Goal: Register for event/course

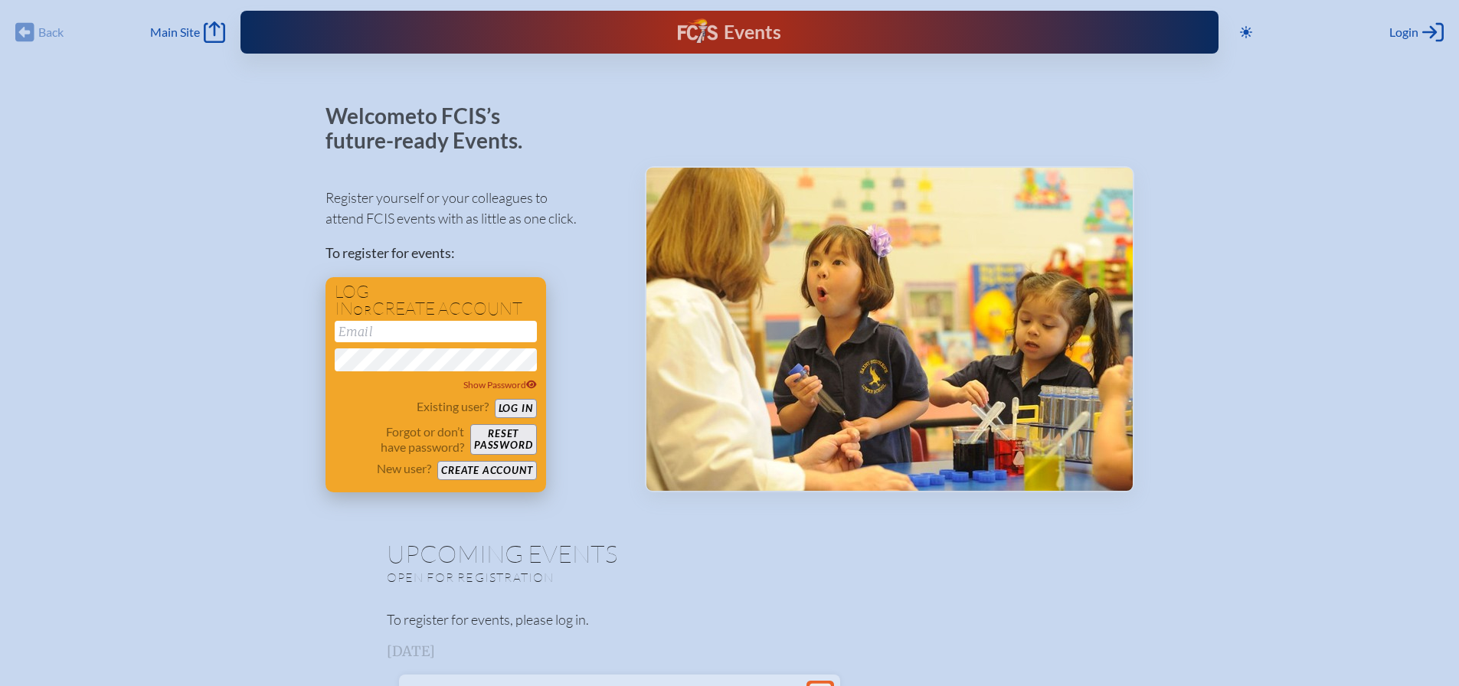
click at [387, 332] on input "email" at bounding box center [436, 331] width 202 height 21
click at [397, 327] on input "email" at bounding box center [436, 331] width 202 height 21
click at [480, 463] on button "Create account" at bounding box center [486, 470] width 99 height 19
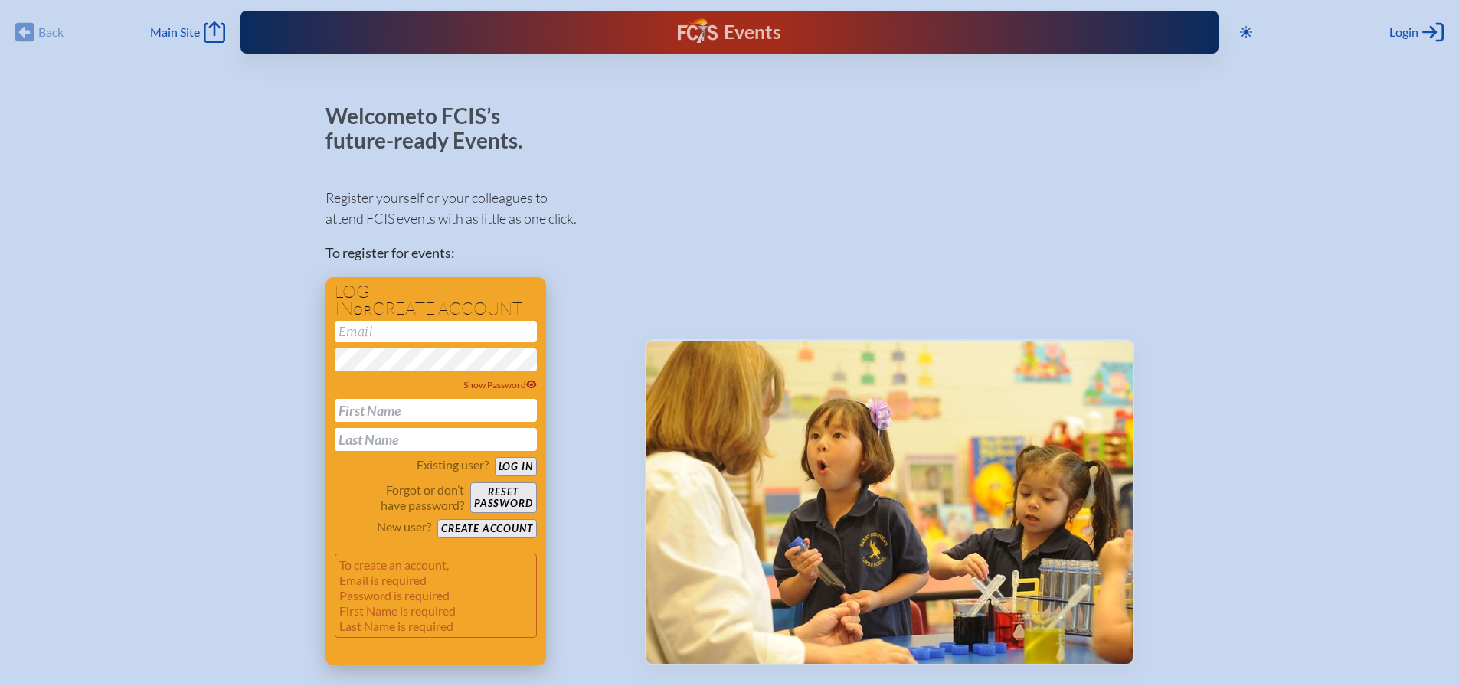
click at [390, 332] on input "email" at bounding box center [436, 331] width 202 height 21
click at [524, 524] on button "Create account" at bounding box center [486, 528] width 99 height 19
click at [416, 330] on input "email" at bounding box center [436, 331] width 202 height 21
type input "[EMAIL_ADDRESS][DOMAIN_NAME]"
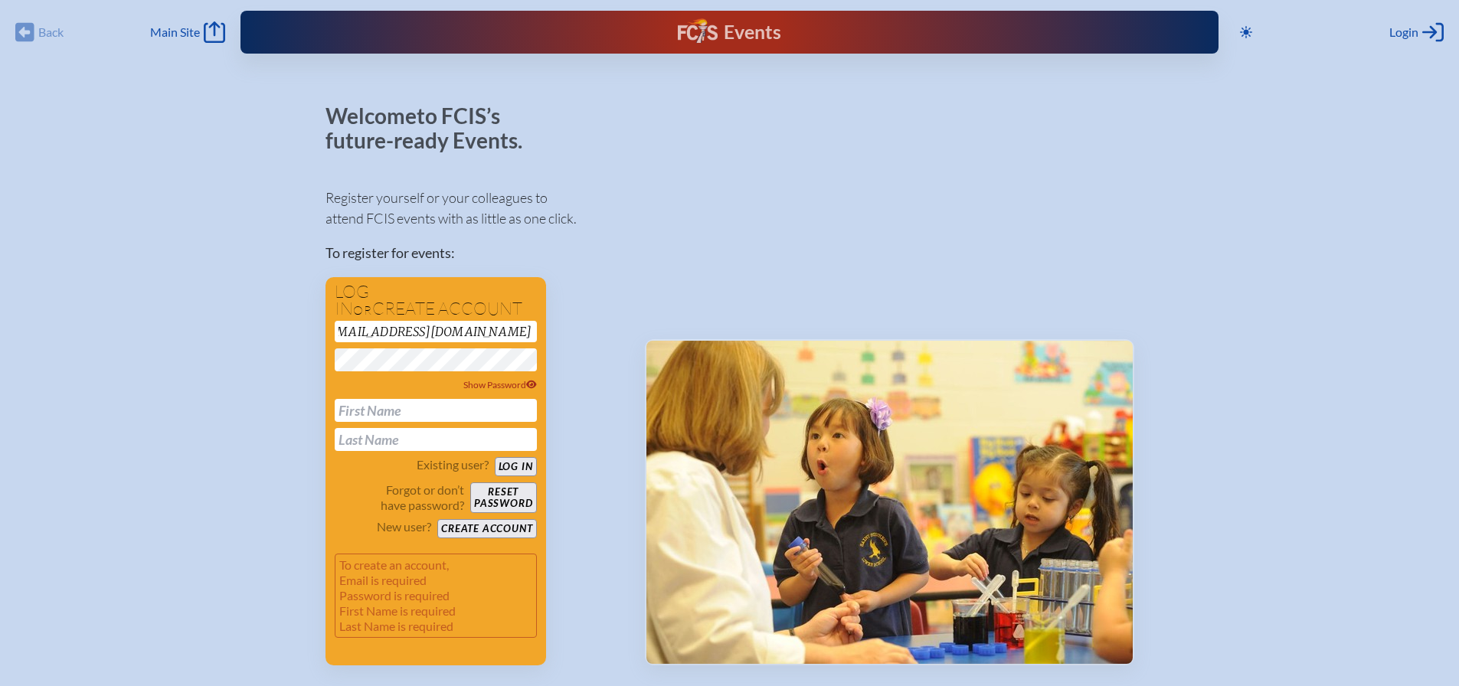
scroll to position [0, 0]
type input "[PERSON_NAME]"
click at [513, 531] on button "Create account" at bounding box center [486, 528] width 99 height 19
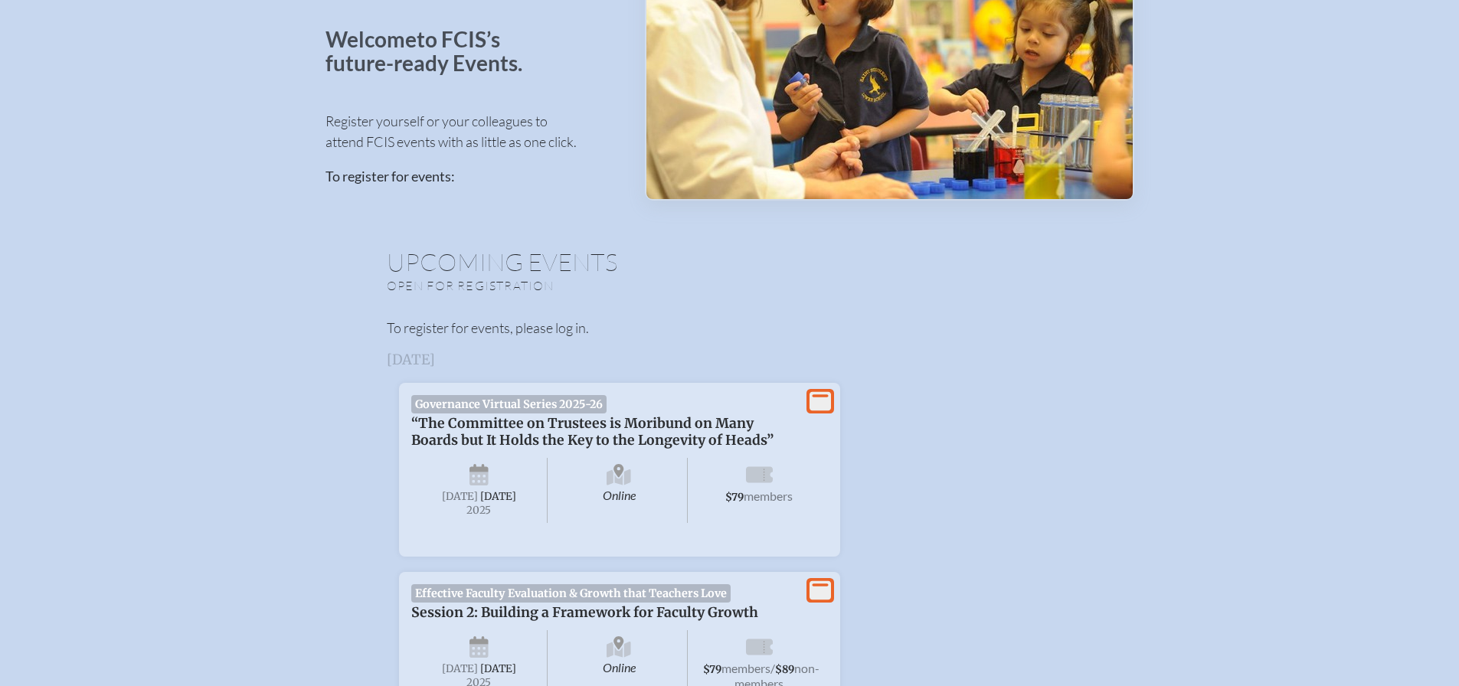
scroll to position [109, 0]
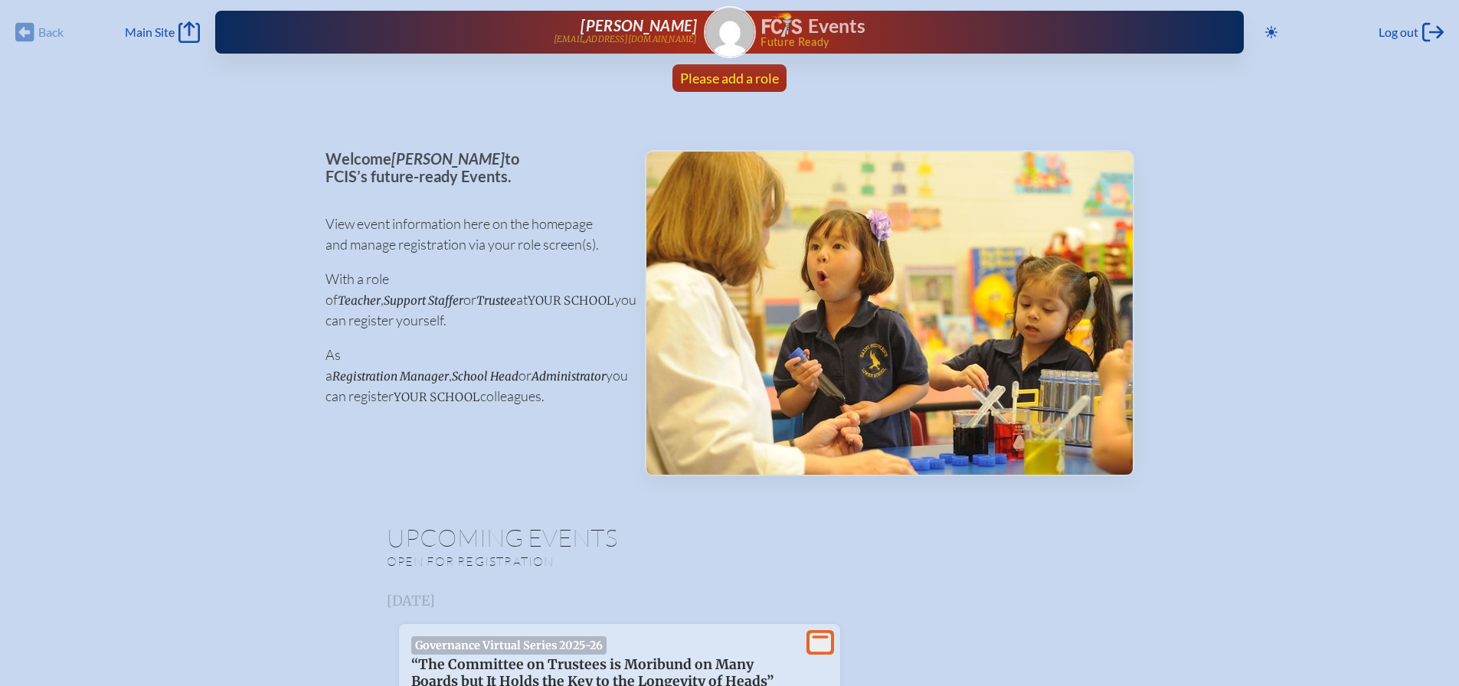
click at [737, 79] on span "Please add a role" at bounding box center [729, 78] width 99 height 17
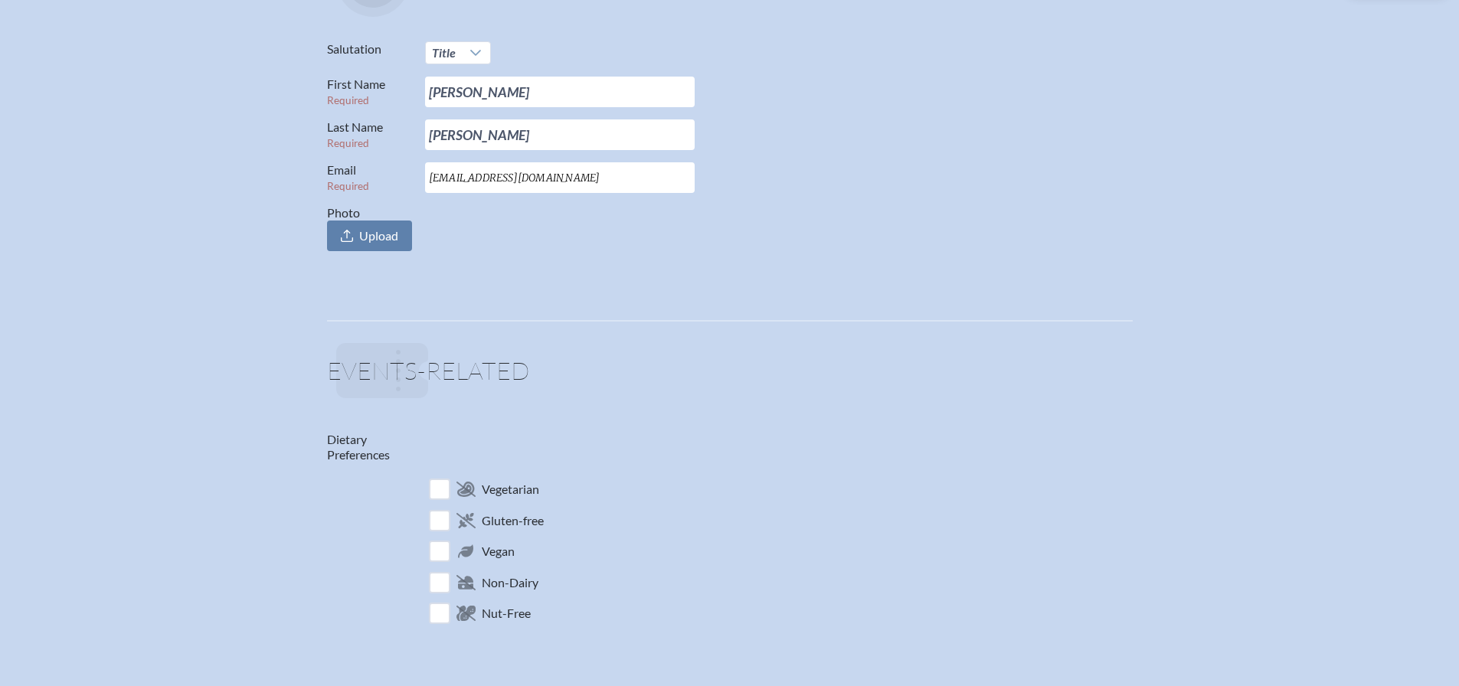
scroll to position [230, 0]
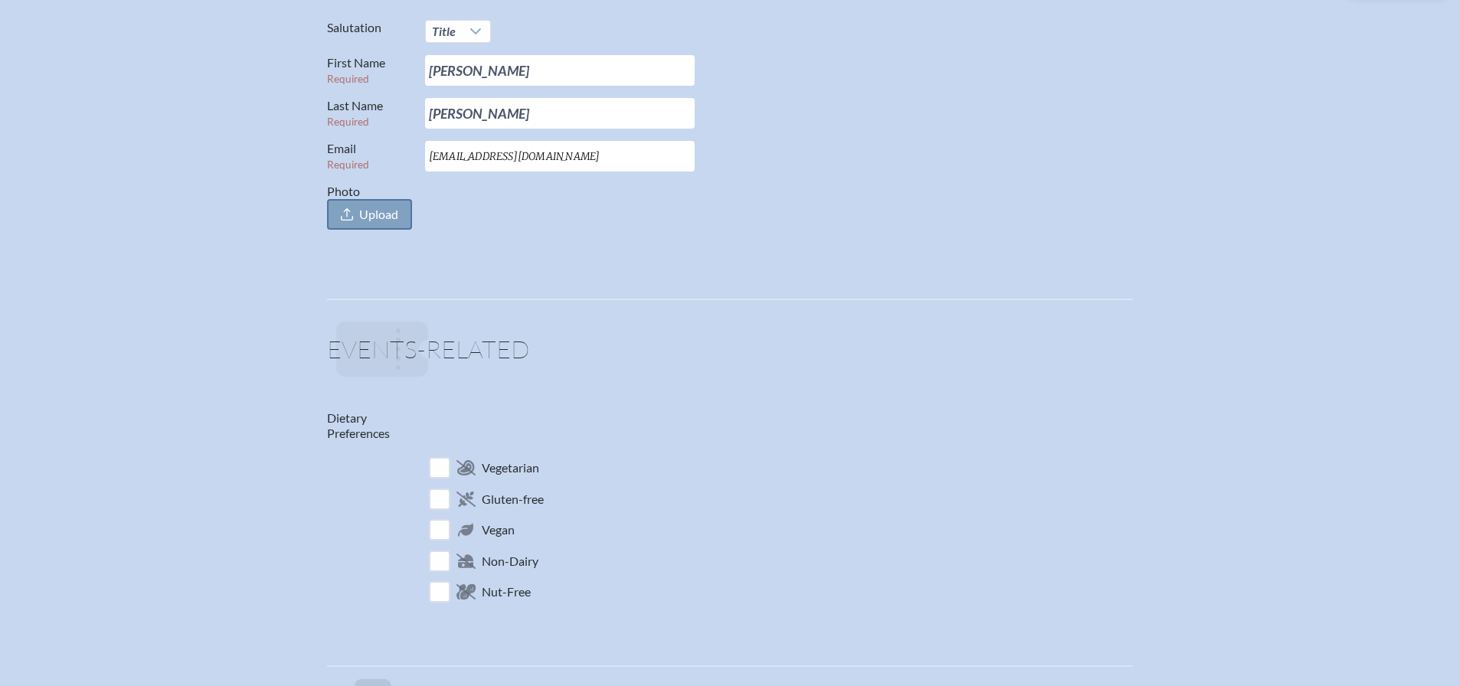
click at [368, 220] on span "Upload" at bounding box center [378, 214] width 39 height 15
click at [0, 0] on input "Photo Upload" at bounding box center [0, 0] width 0 height 0
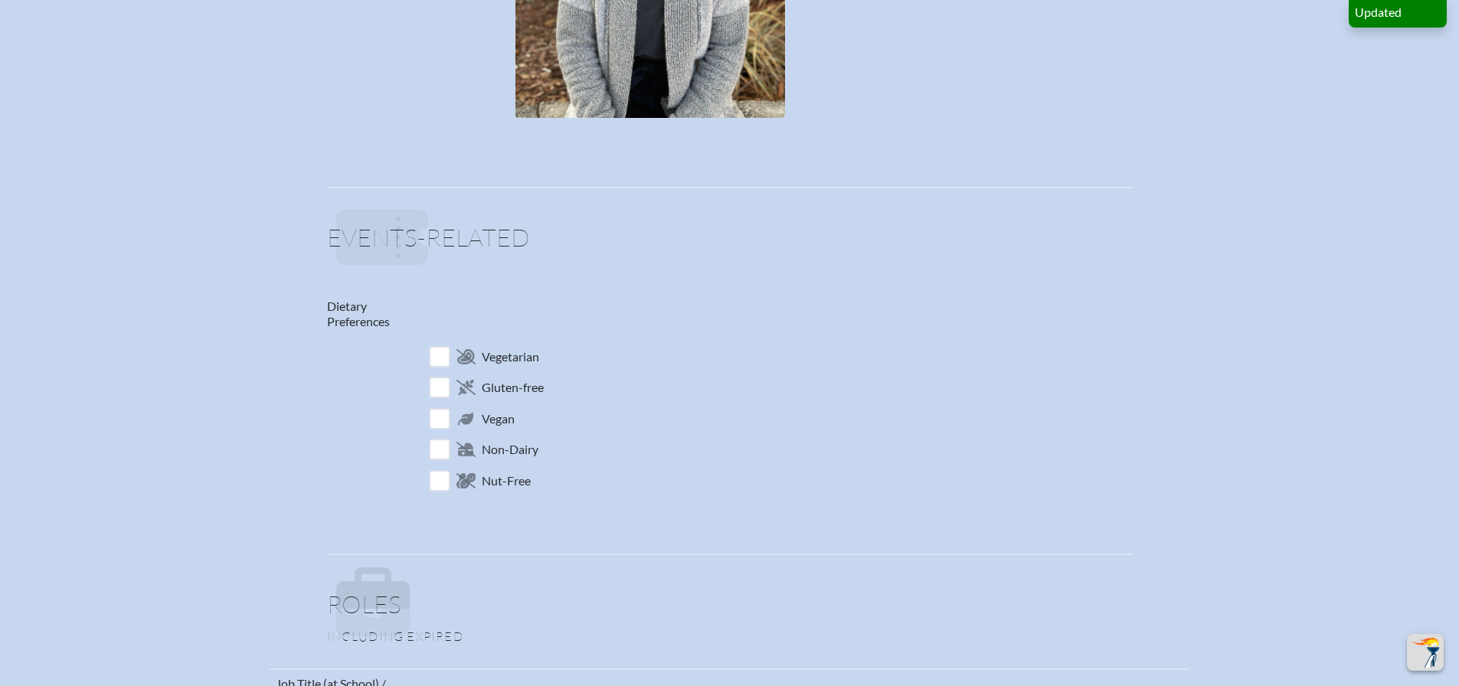
scroll to position [689, 0]
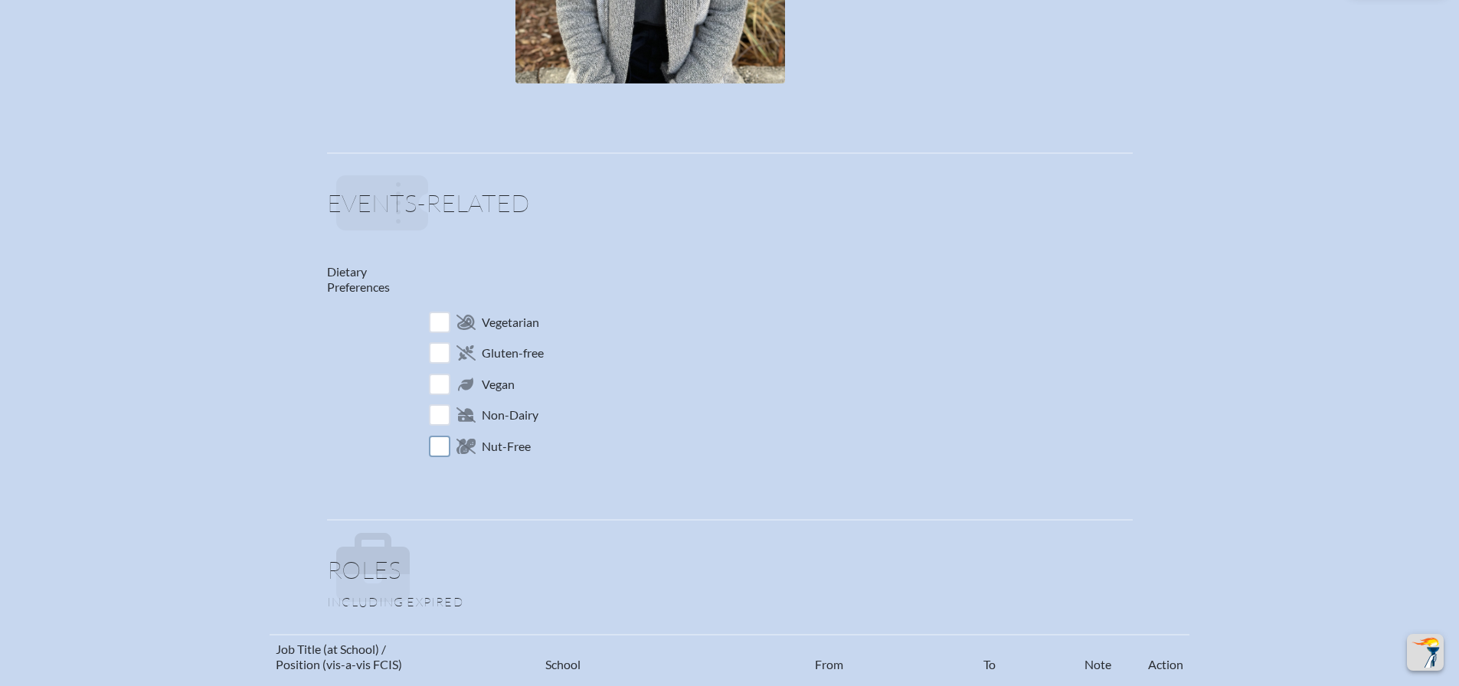
click at [446, 449] on input "checkbox" at bounding box center [439, 446] width 27 height 27
checkbox input "true"
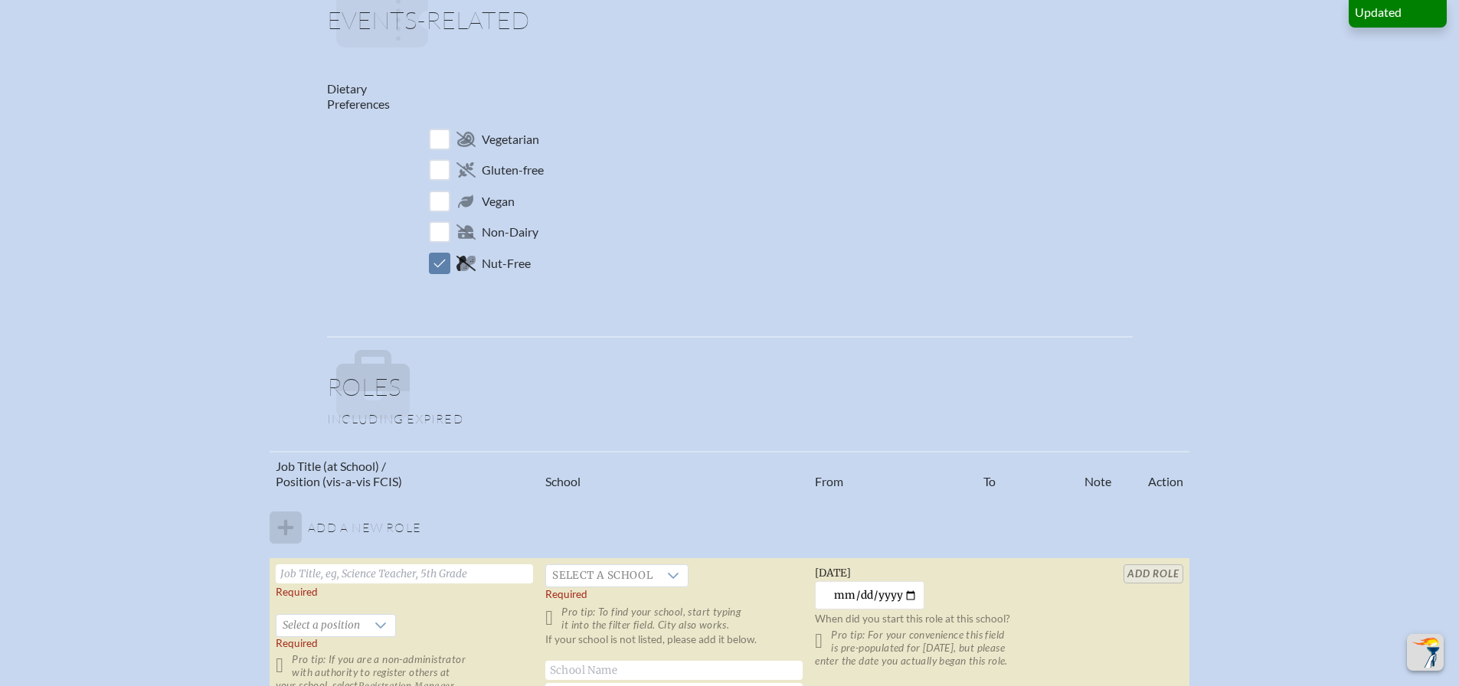
scroll to position [919, 0]
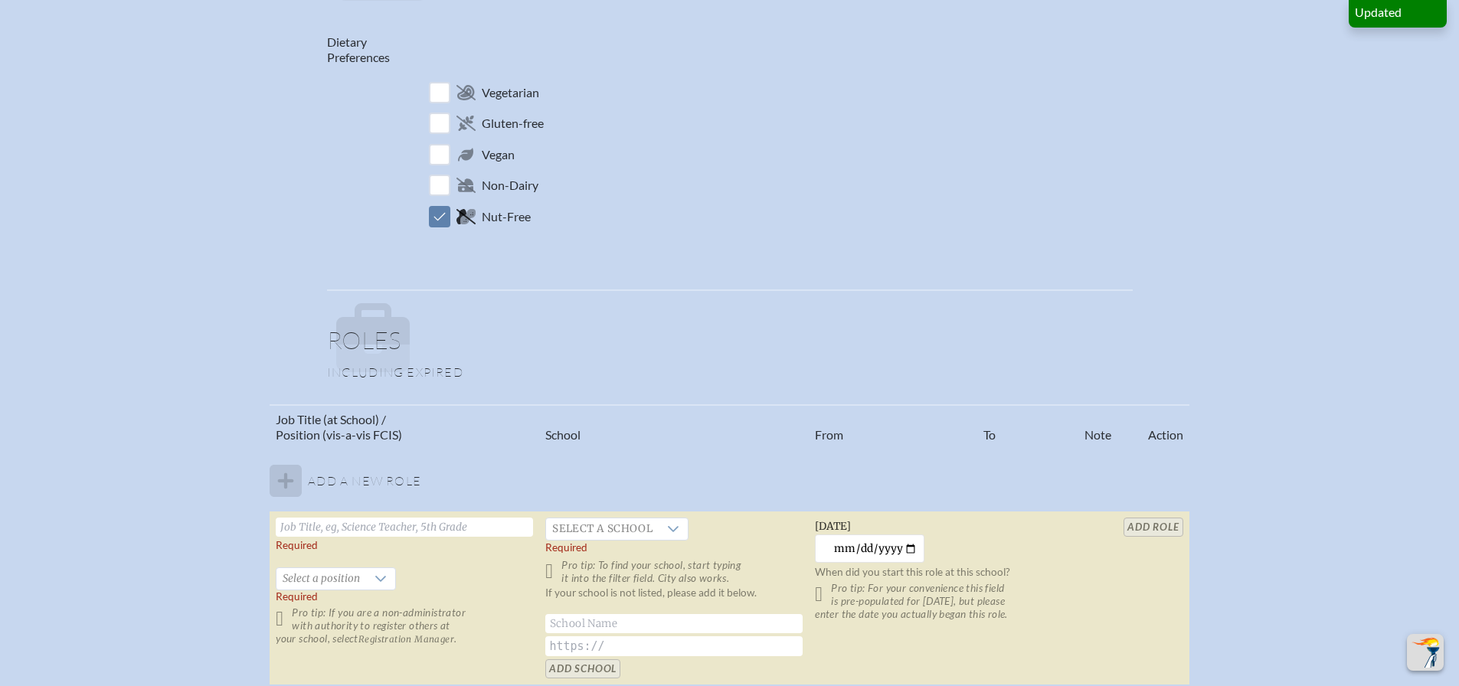
click at [354, 377] on p "Including expired" at bounding box center [729, 371] width 805 height 15
click at [403, 332] on icon at bounding box center [373, 323] width 74 height 41
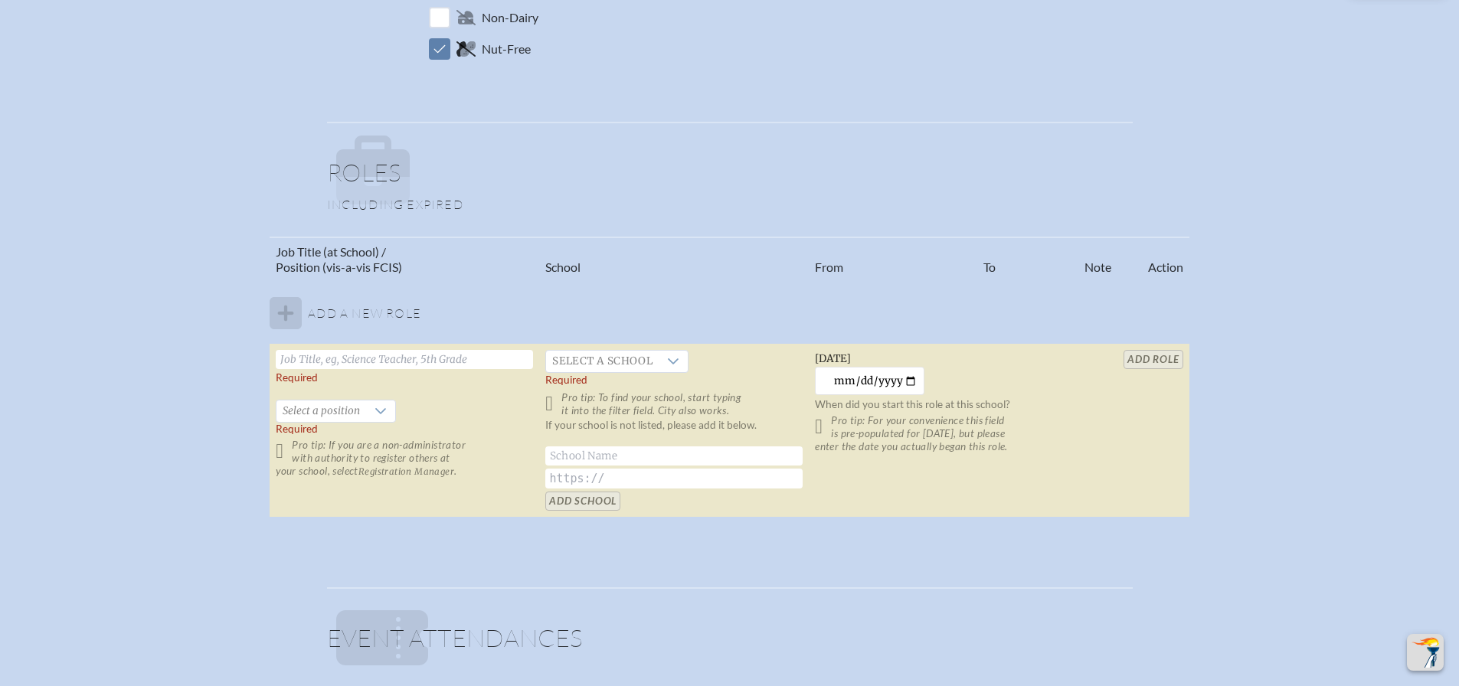
scroll to position [1148, 0]
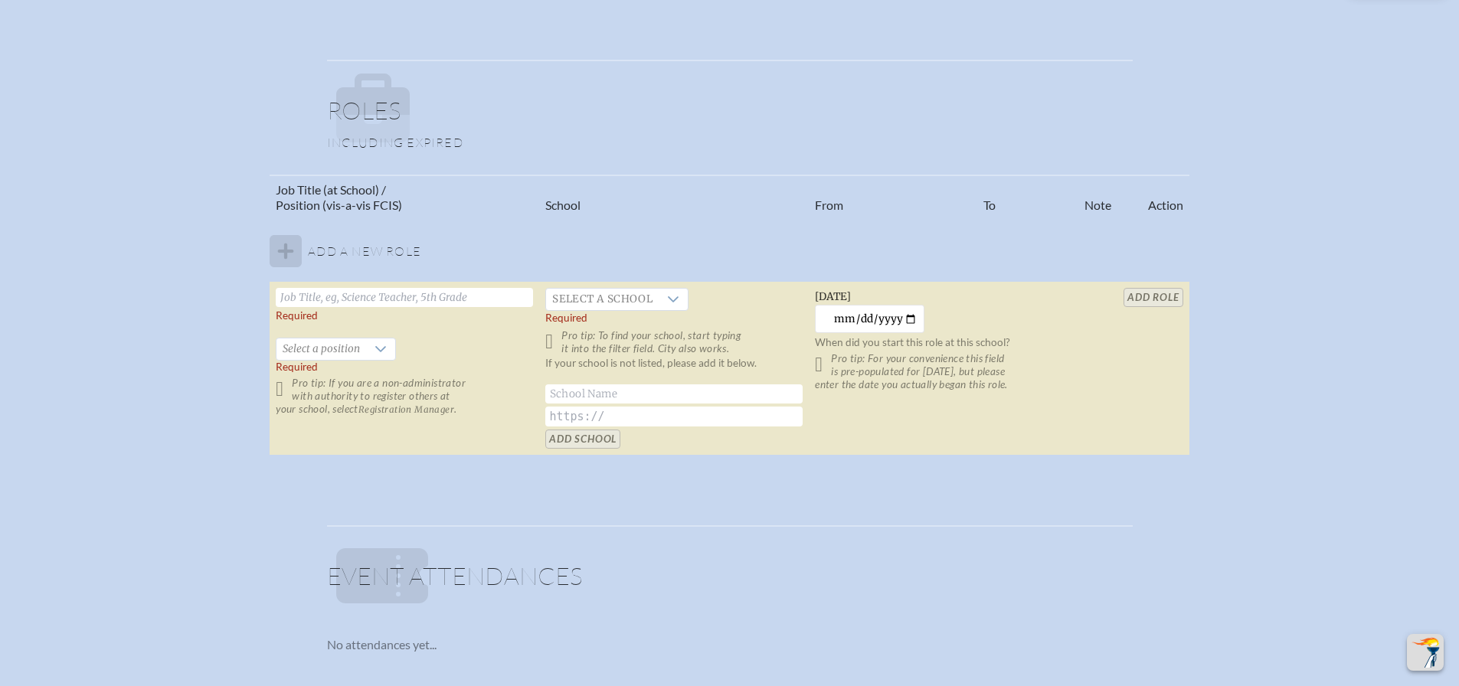
click at [358, 301] on input "text" at bounding box center [404, 297] width 257 height 19
type input "Director of Admissions"
click at [616, 302] on span "Select a school" at bounding box center [602, 299] width 113 height 21
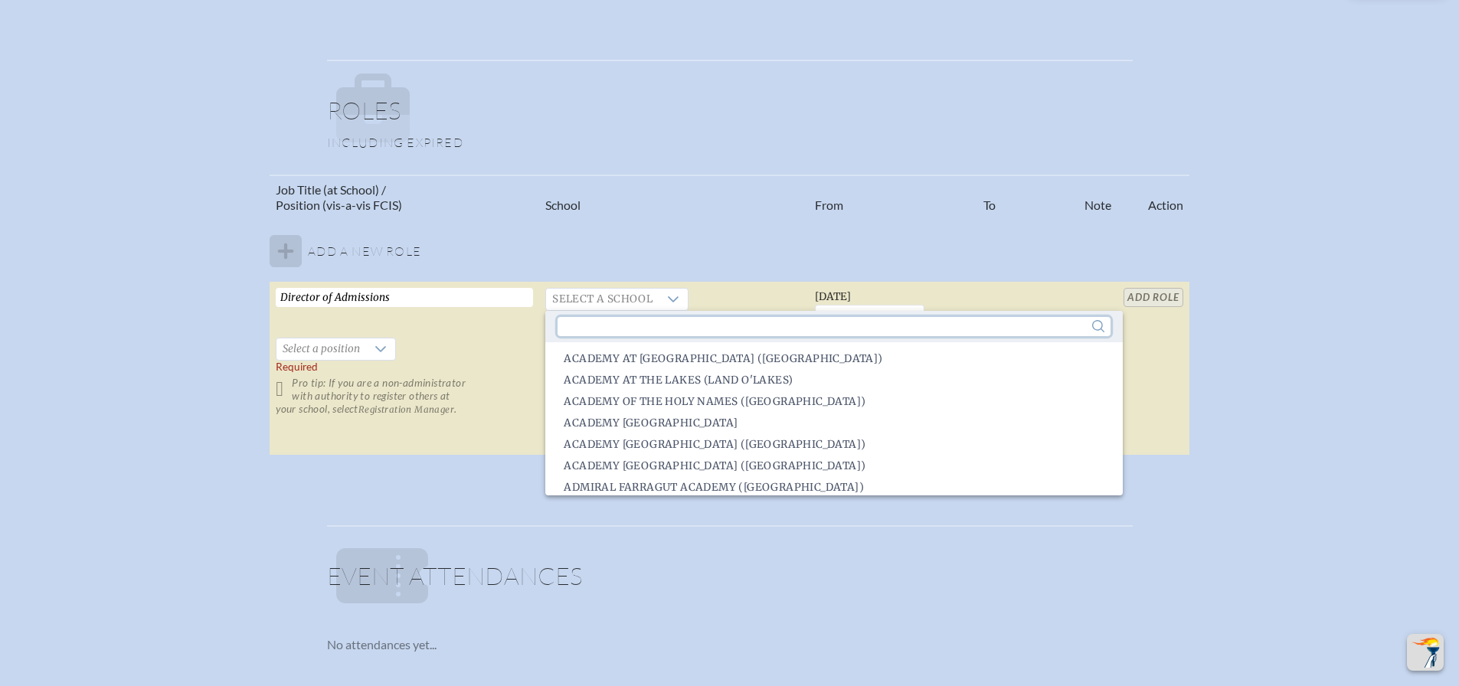
click at [623, 332] on input "text" at bounding box center [833, 326] width 552 height 19
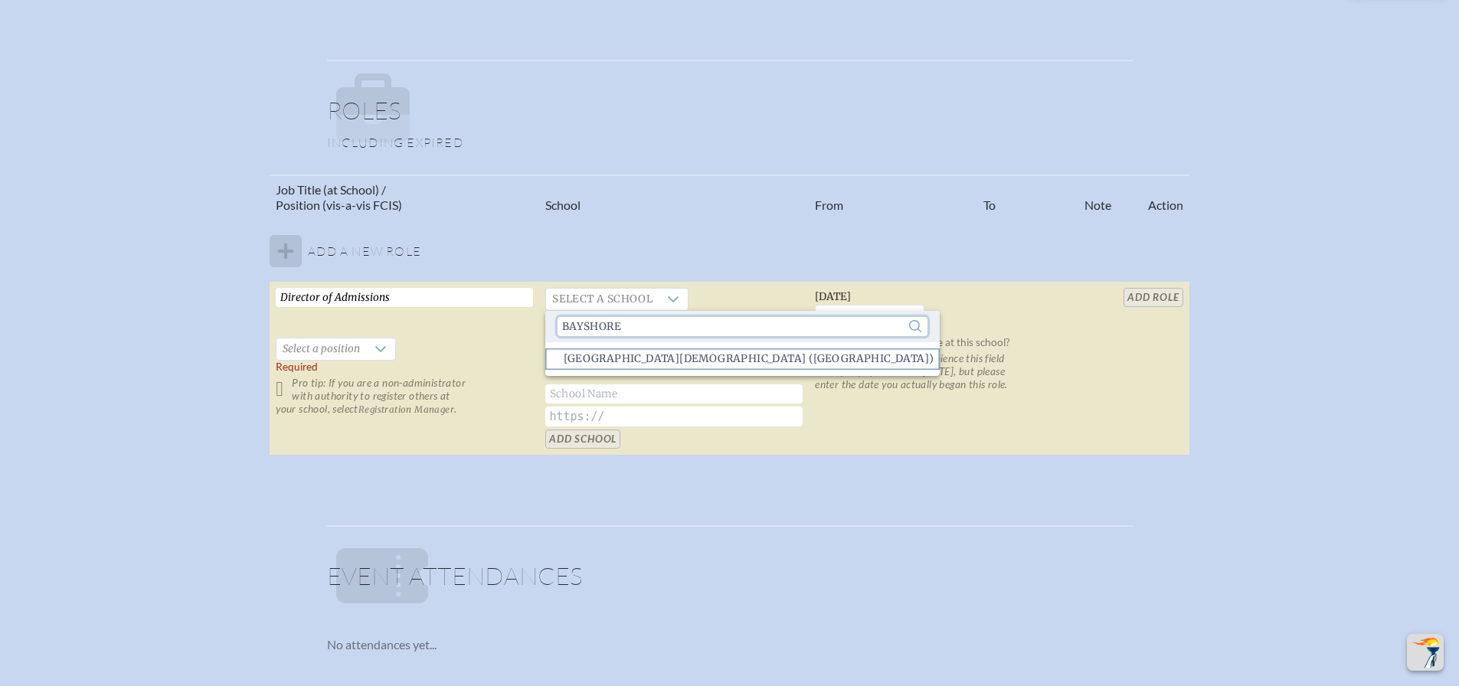
type input "bayshore"
click at [616, 360] on span "[GEOGRAPHIC_DATA][DEMOGRAPHIC_DATA] ([GEOGRAPHIC_DATA])" at bounding box center [749, 358] width 370 height 15
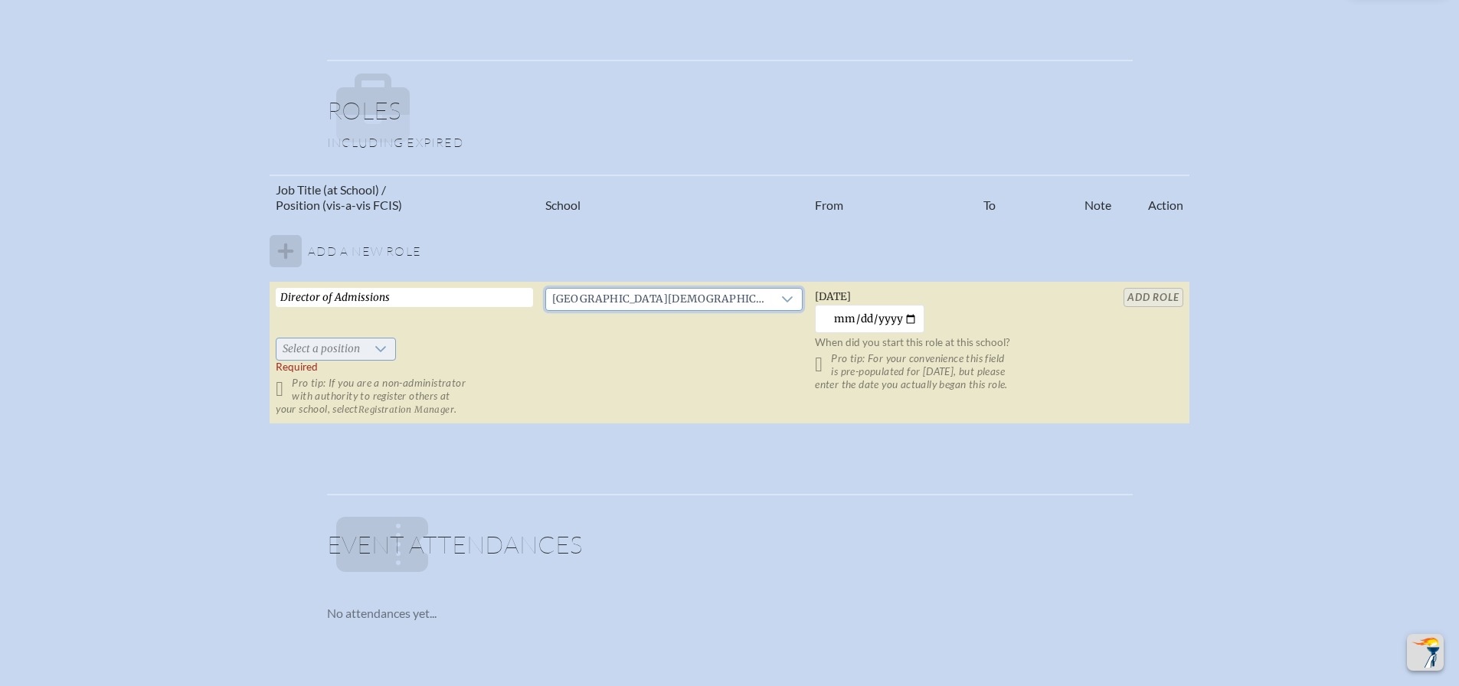
click at [374, 350] on icon at bounding box center [380, 349] width 12 height 12
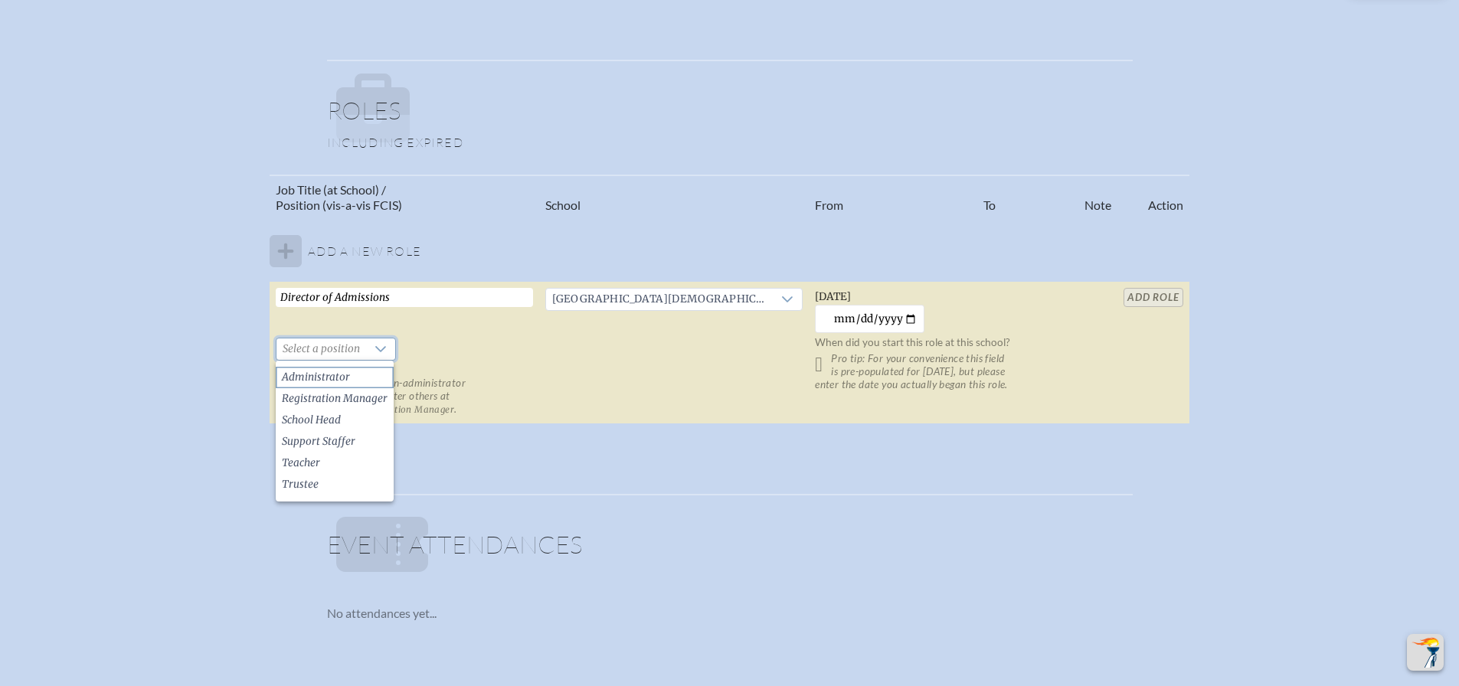
click at [357, 374] on li "Administrator" at bounding box center [335, 377] width 118 height 21
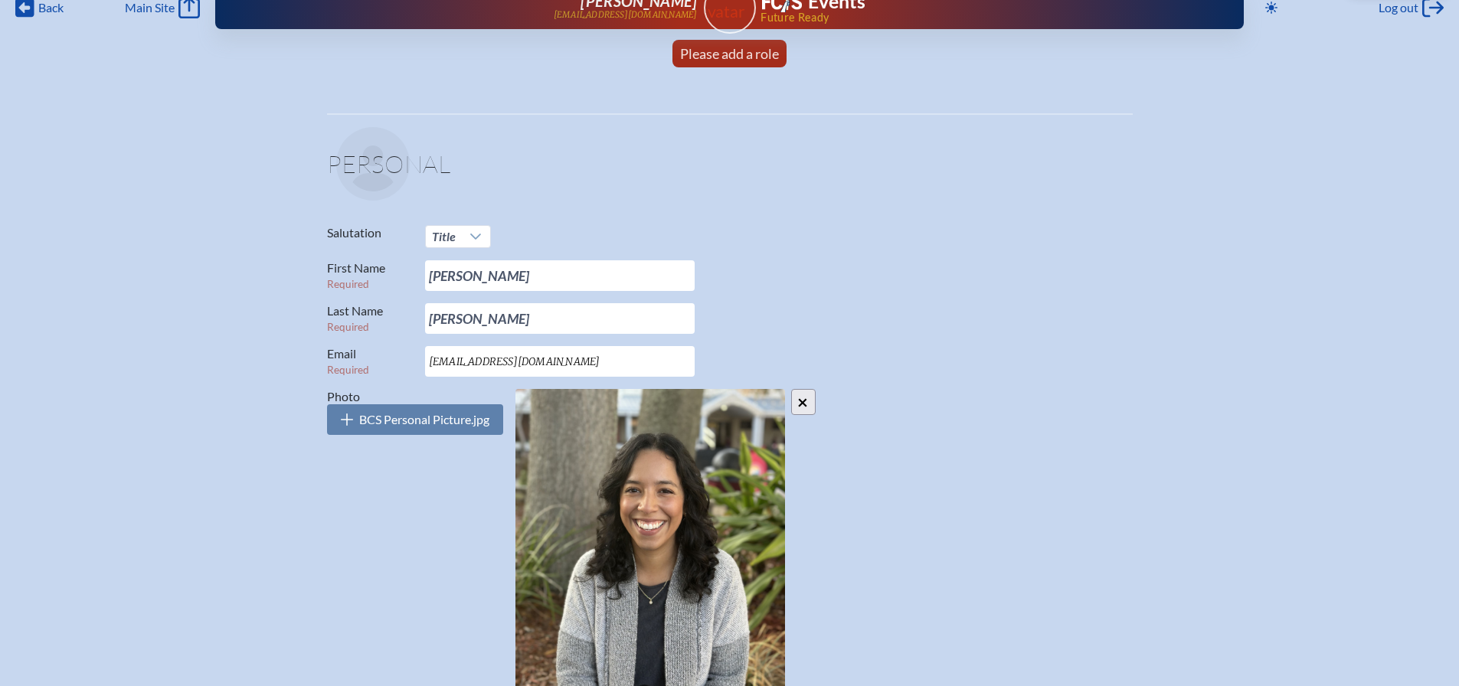
scroll to position [0, 0]
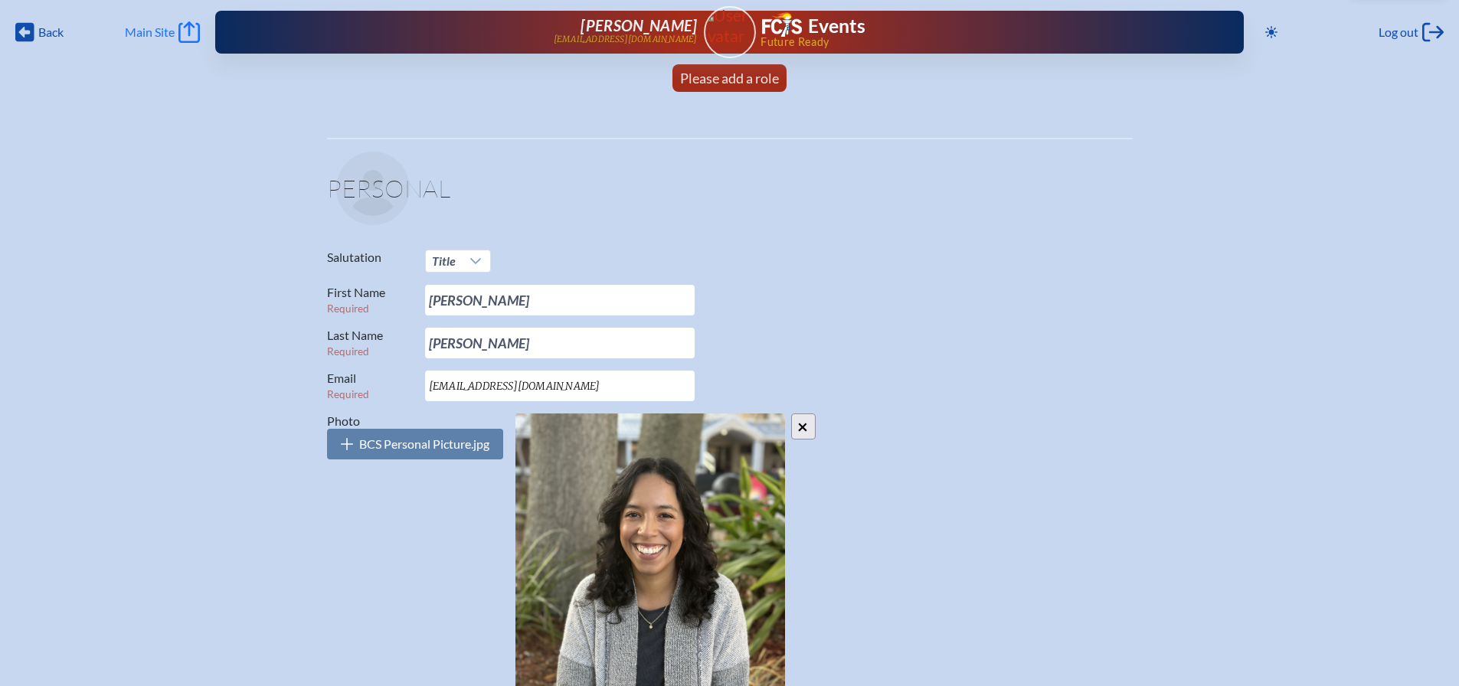
click at [159, 38] on span "Main Site" at bounding box center [150, 32] width 50 height 15
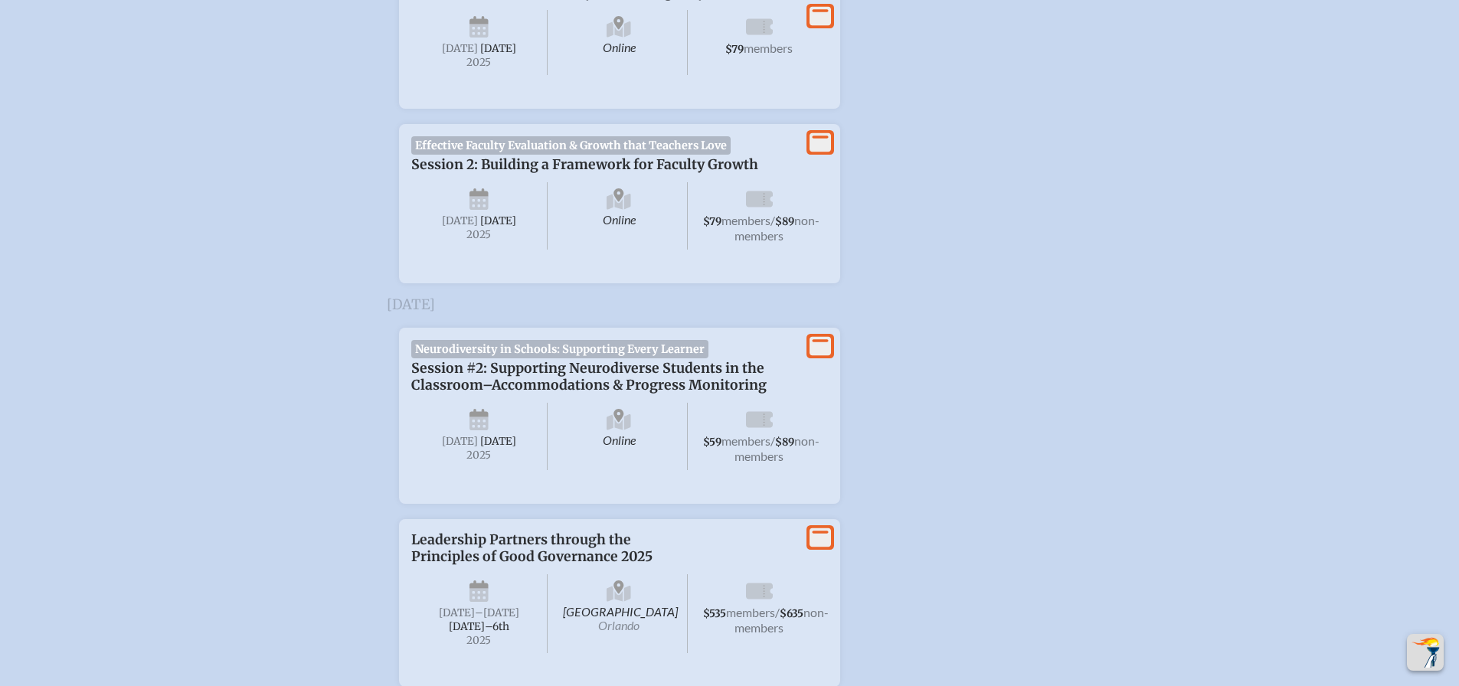
scroll to position [766, 0]
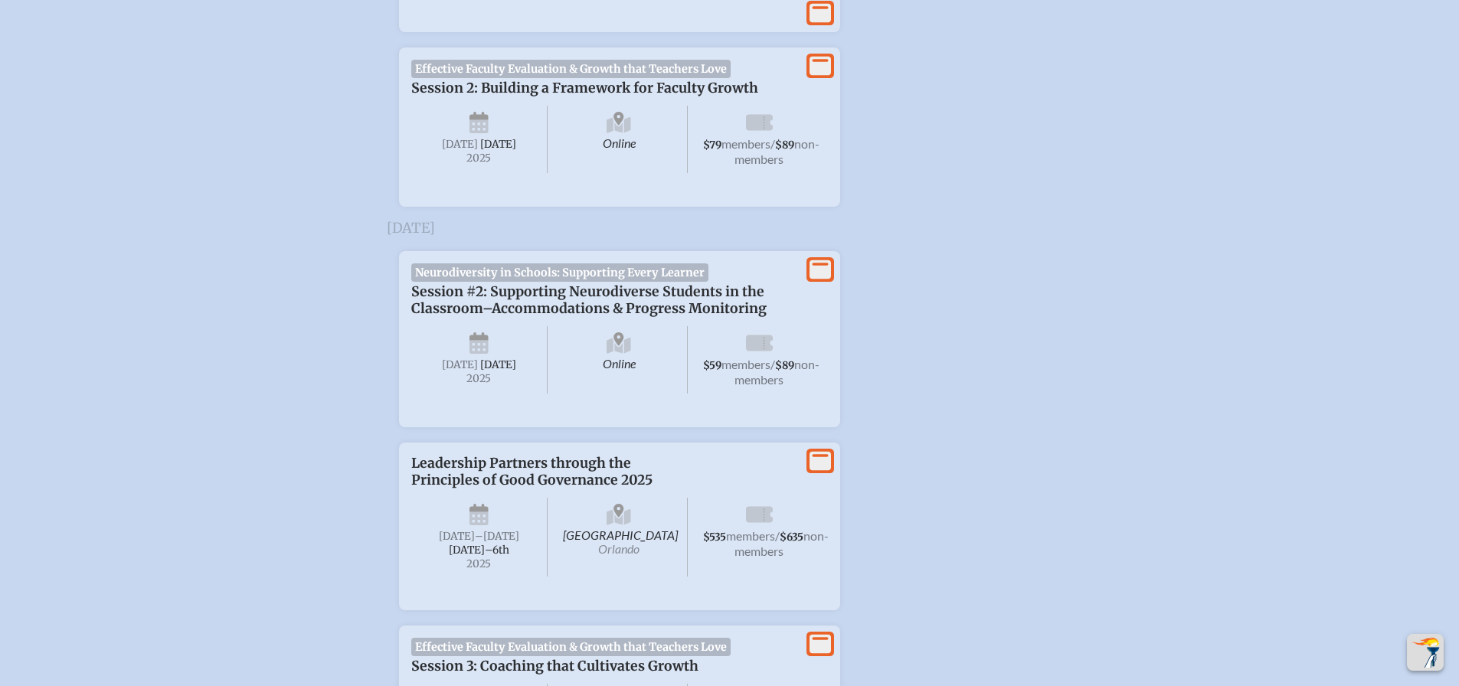
click at [480, 371] on span "[DATE]" at bounding box center [498, 364] width 36 height 13
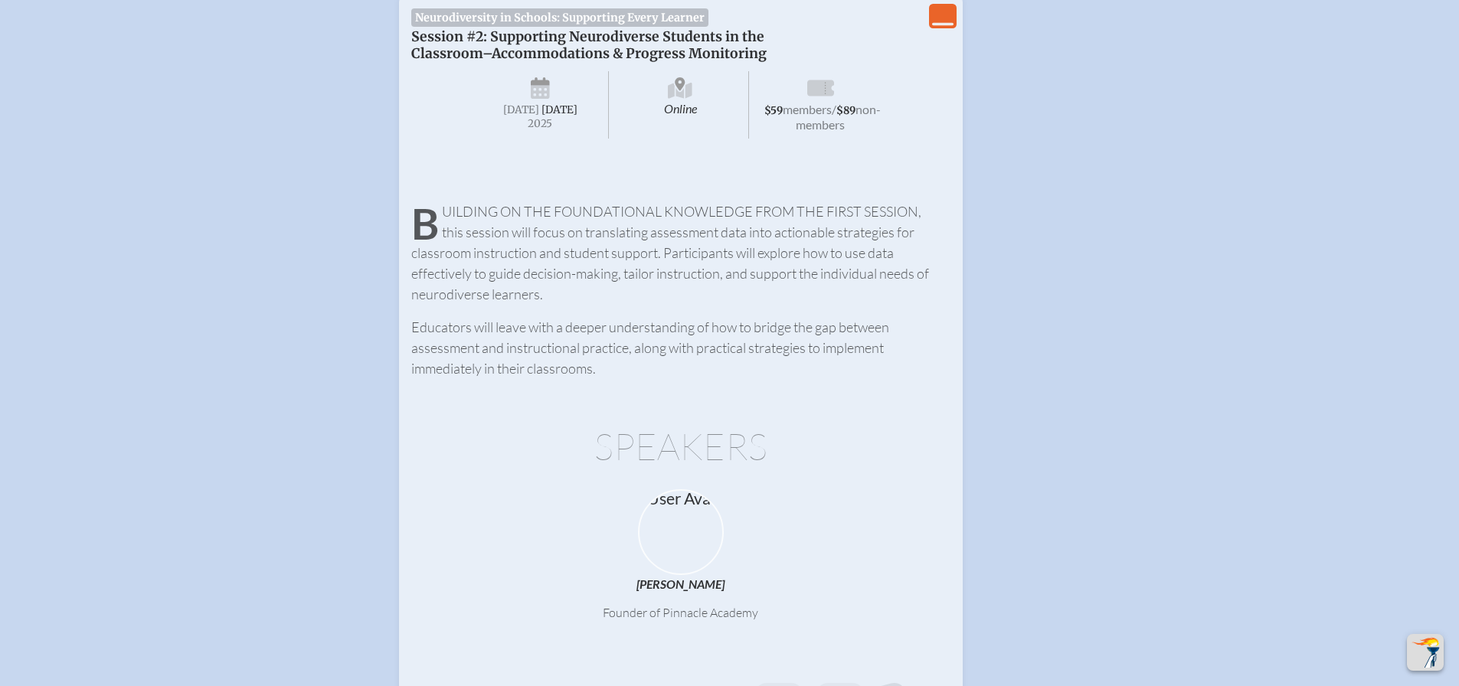
scroll to position [1072, 0]
